Goal: Check status: Check status

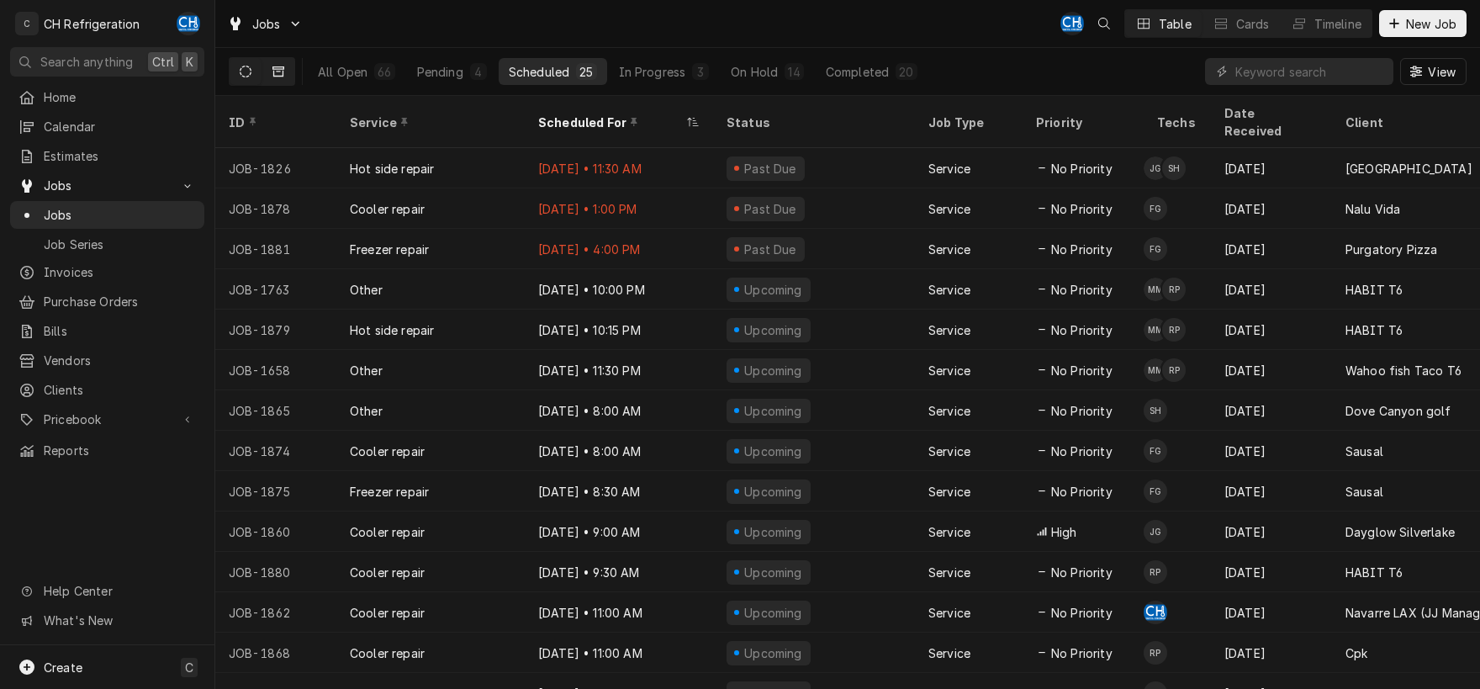
click at [273, 73] on icon "Dynamic Content Wrapper" at bounding box center [279, 71] width 12 height 10
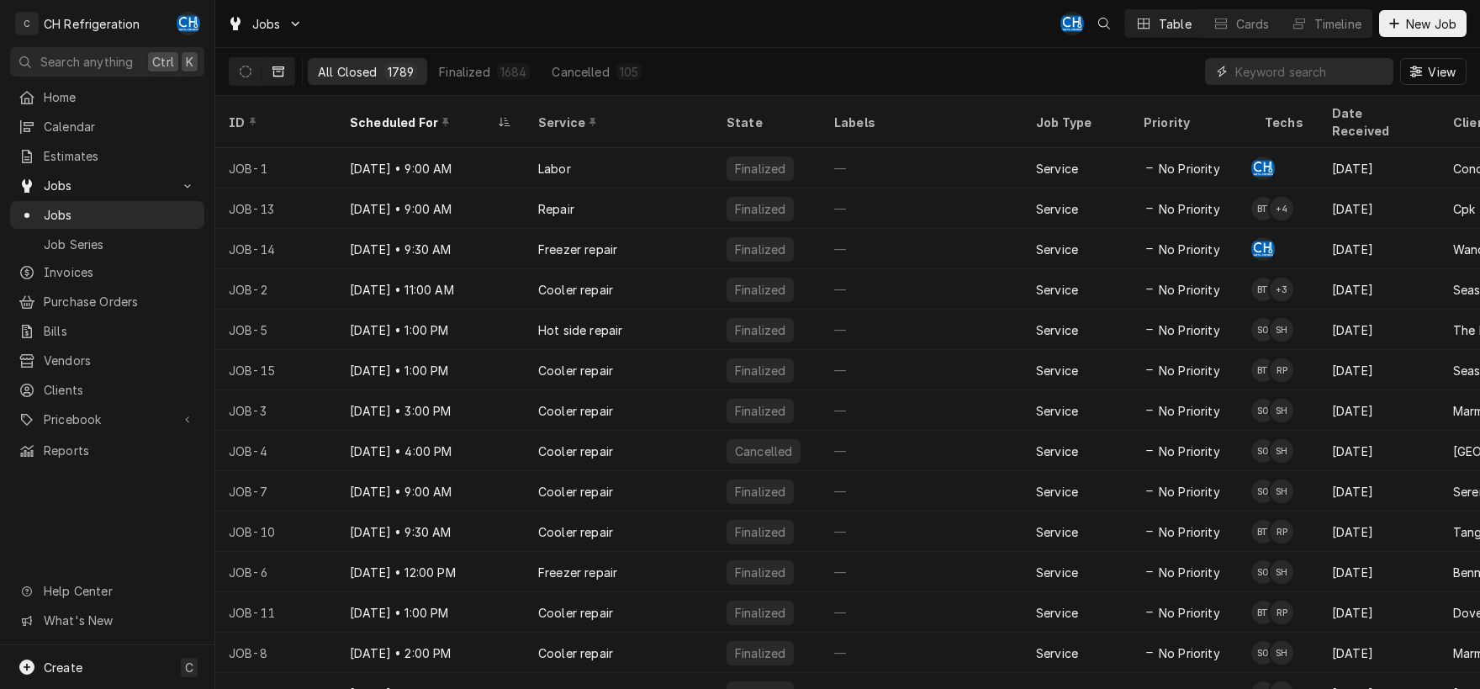
click at [1339, 82] on input "Dynamic Content Wrapper" at bounding box center [1311, 71] width 150 height 27
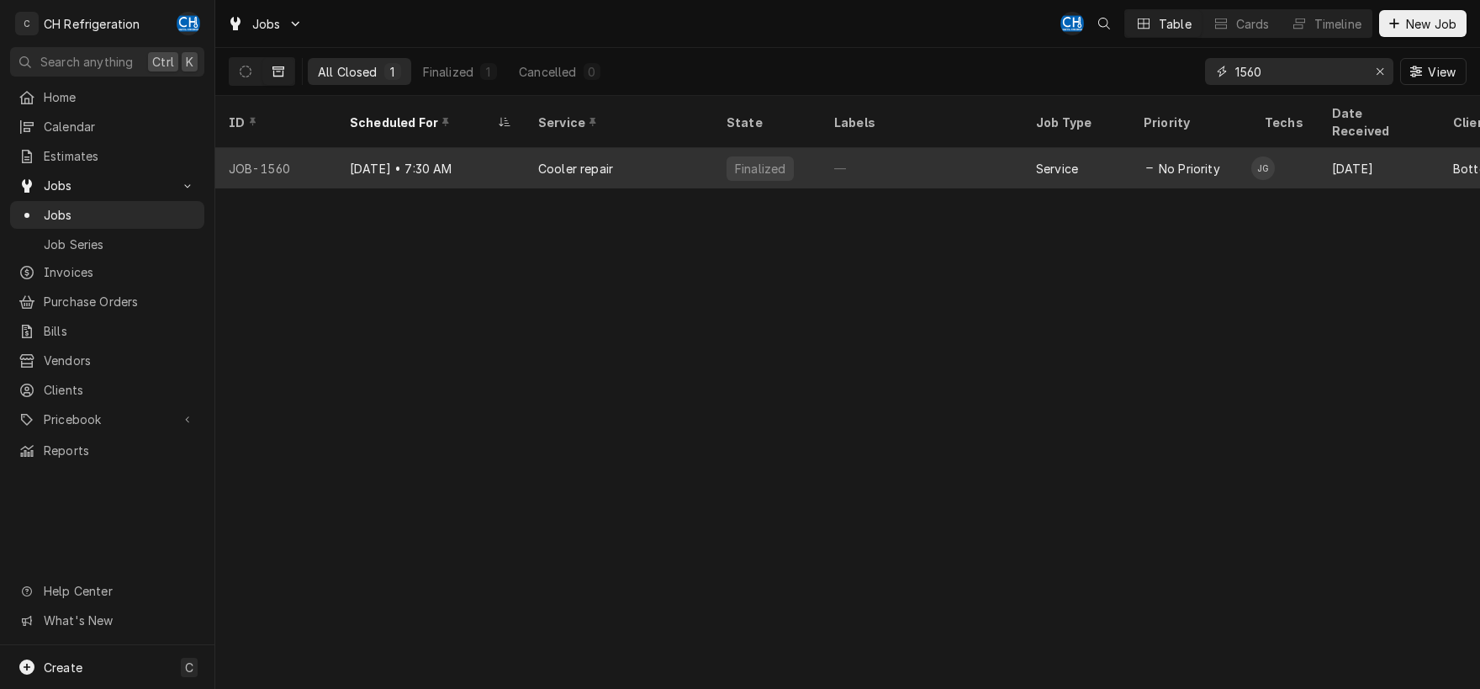
type input "1560"
click at [585, 156] on div "Cooler repair" at bounding box center [619, 168] width 188 height 40
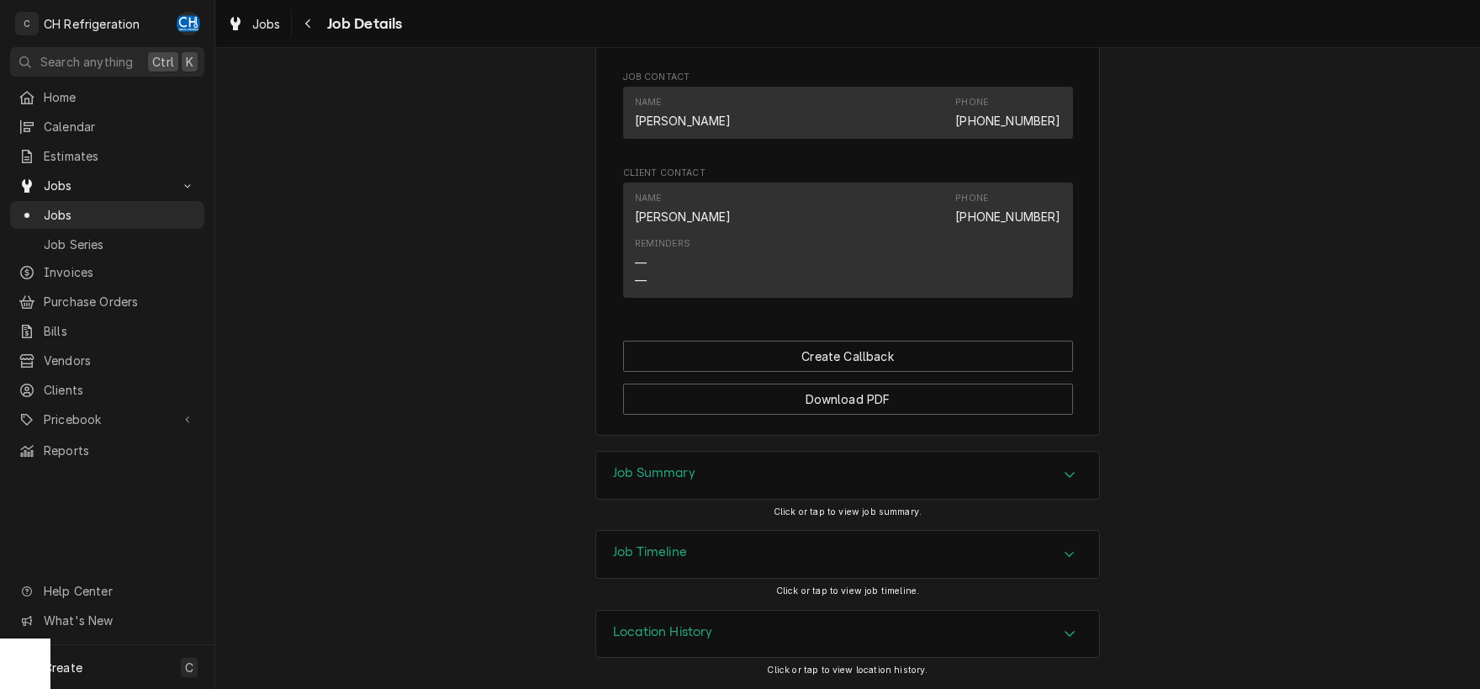
scroll to position [971, 0]
drag, startPoint x: 1061, startPoint y: 468, endPoint x: 1087, endPoint y: 434, distance: 42.6
click at [1063, 464] on div "Job Summary" at bounding box center [847, 475] width 503 height 47
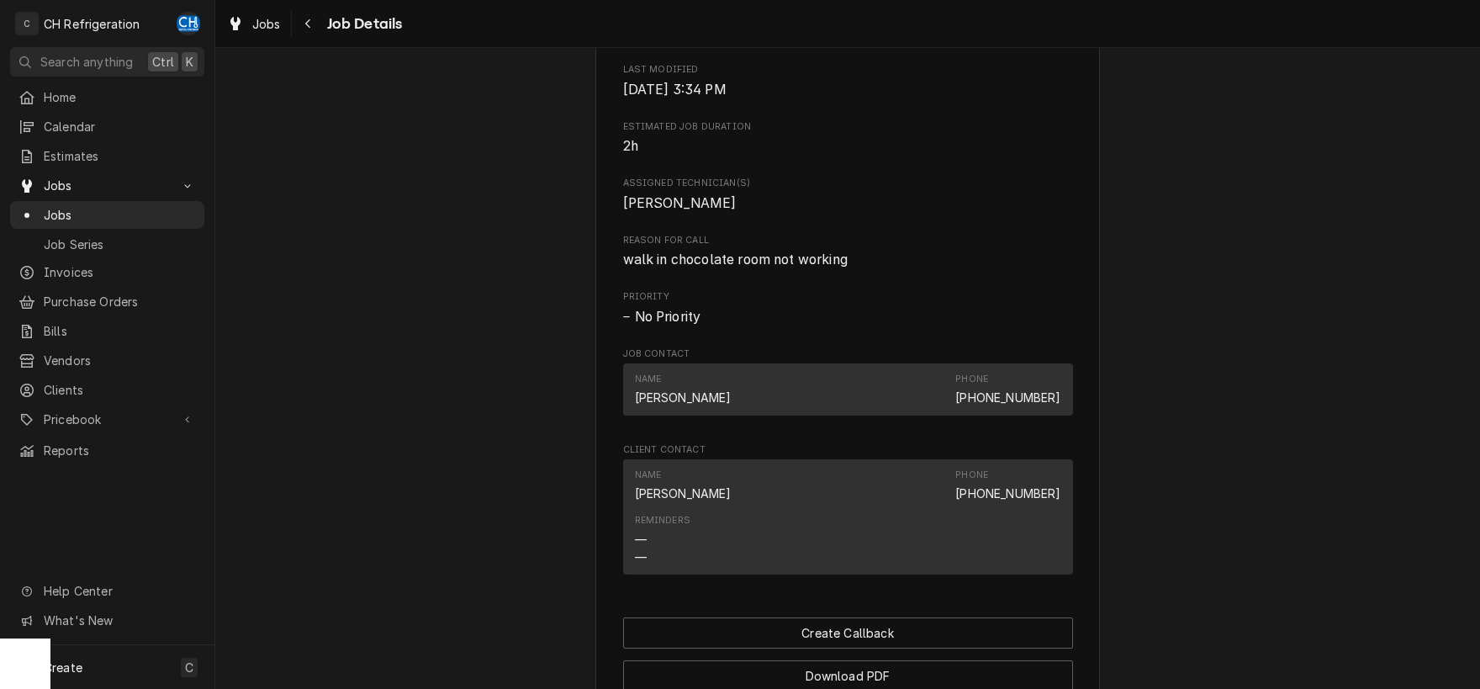
scroll to position [0, 0]
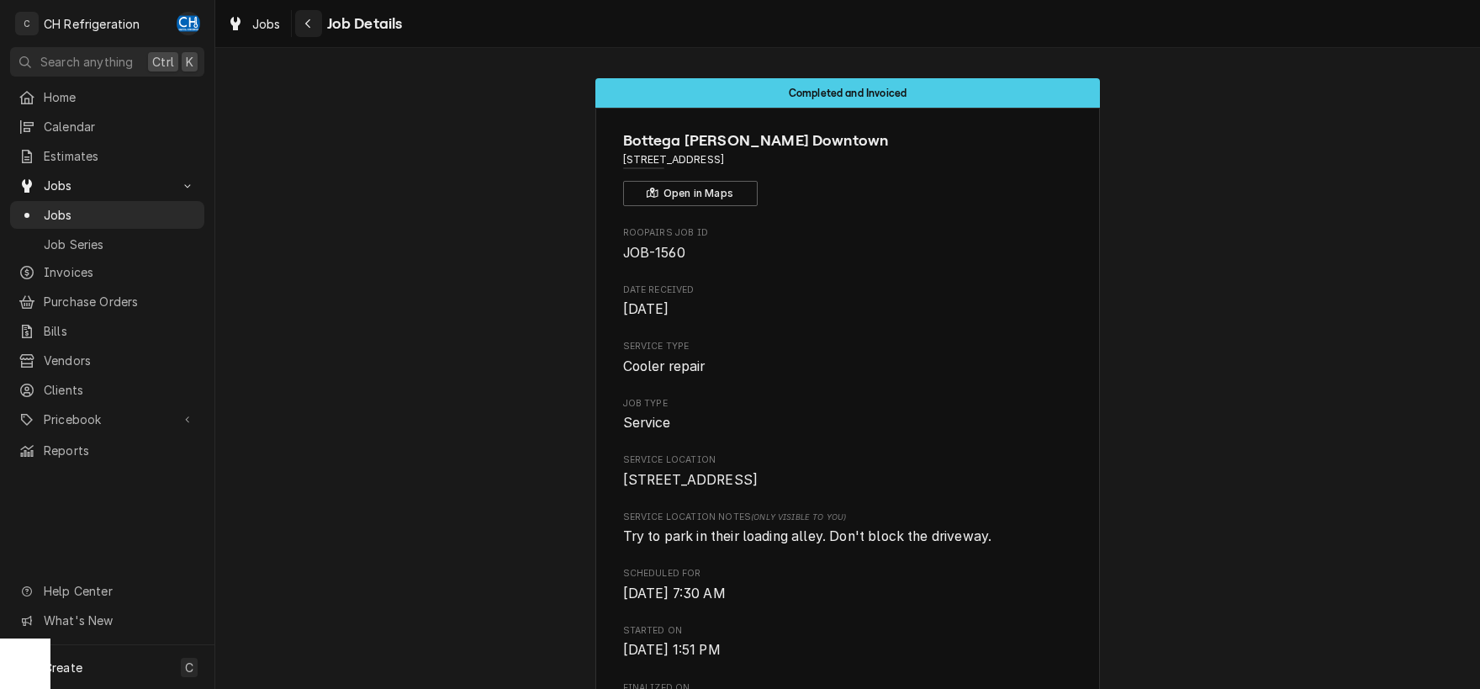
click at [304, 24] on icon "Navigate back" at bounding box center [308, 24] width 8 height 12
